Goal: Information Seeking & Learning: Find contact information

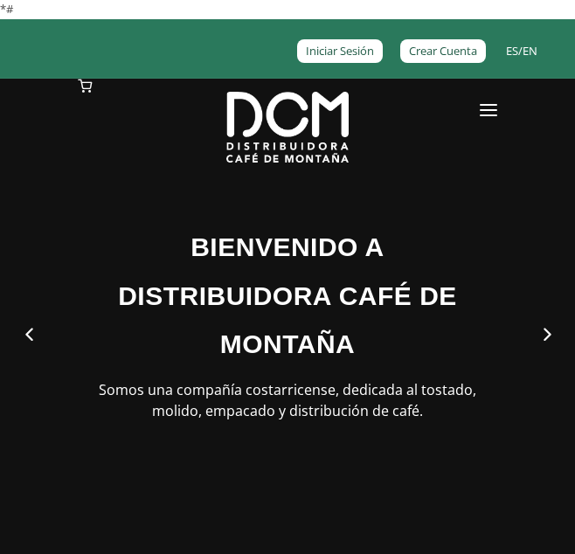
click at [490, 107] on link at bounding box center [488, 114] width 17 height 70
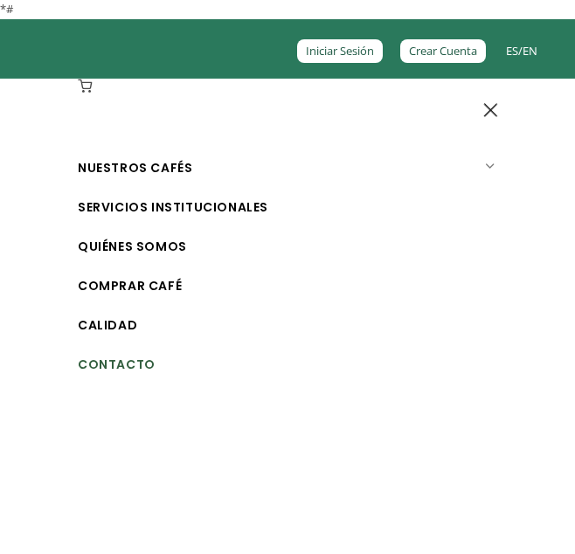
click at [103, 362] on link "Contacto" at bounding box center [294, 364] width 432 height 39
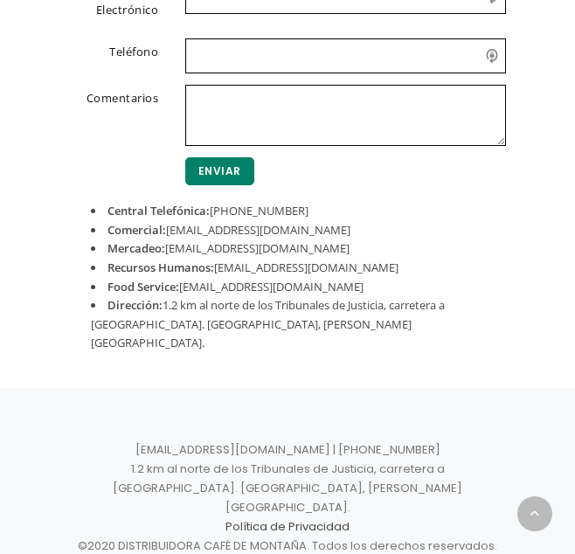
scroll to position [697, 0]
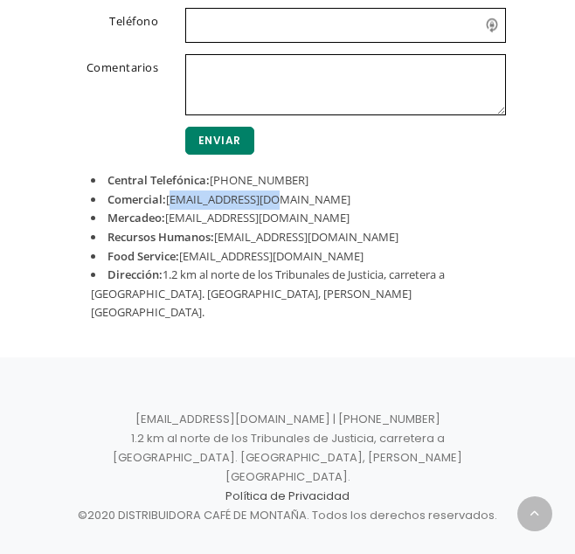
drag, startPoint x: 168, startPoint y: 203, endPoint x: 277, endPoint y: 202, distance: 109.2
click at [277, 202] on li "Comercial: [EMAIL_ADDRESS][DOMAIN_NAME]" at bounding box center [287, 199] width 393 height 19
drag, startPoint x: 277, startPoint y: 202, endPoint x: 263, endPoint y: 201, distance: 14.0
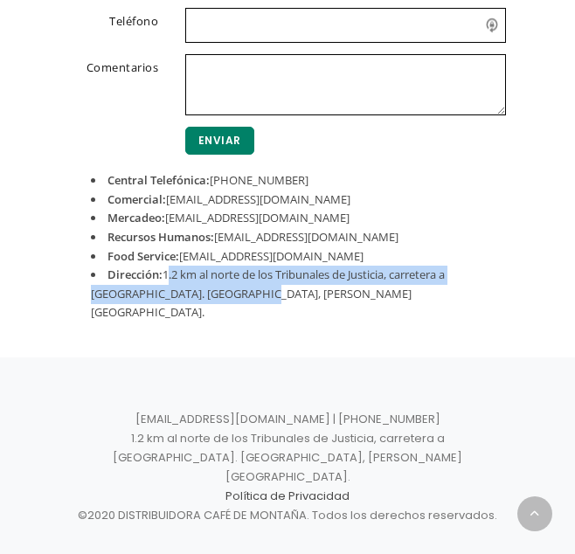
drag, startPoint x: 165, startPoint y: 273, endPoint x: 238, endPoint y: 291, distance: 74.6
click at [238, 291] on li "Dirección: 1.2 km al norte de los Tribunales de Justicia, carretera a Tuetal. […" at bounding box center [287, 294] width 393 height 57
drag, startPoint x: 238, startPoint y: 291, endPoint x: 223, endPoint y: 290, distance: 14.9
copy li "1.2 km al norte de los Tribunales de Justicia, carretera a [GEOGRAPHIC_DATA]. […"
